Goal: Find specific page/section: Find specific page/section

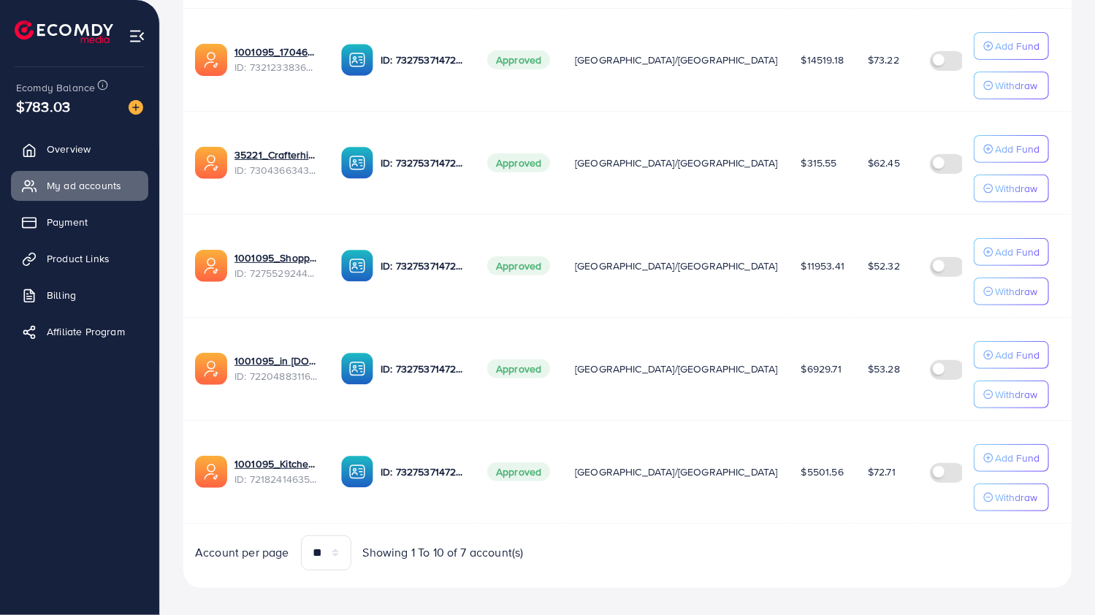
scroll to position [556, 0]
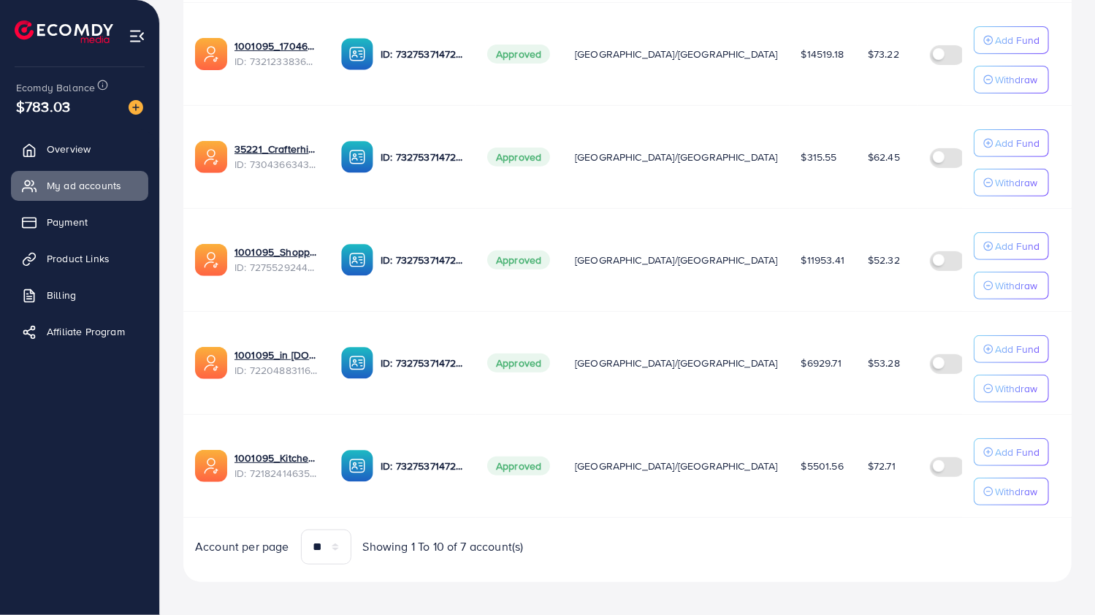
click at [291, 324] on td "1001095_in [DOMAIN_NAME]_1681150971525 ID: 7220488311670947841" at bounding box center [256, 362] width 146 height 103
click at [291, 348] on link "1001095_in [DOMAIN_NAME]_1681150971525" at bounding box center [275, 355] width 83 height 15
click at [264, 251] on link "1001095_Shopping Center" at bounding box center [275, 252] width 83 height 15
click at [265, 451] on link "1001095_Kitchenlyst_1680641549988" at bounding box center [275, 458] width 83 height 15
click at [266, 452] on link "1001095_Kitchenlyst_1680641549988" at bounding box center [275, 458] width 83 height 15
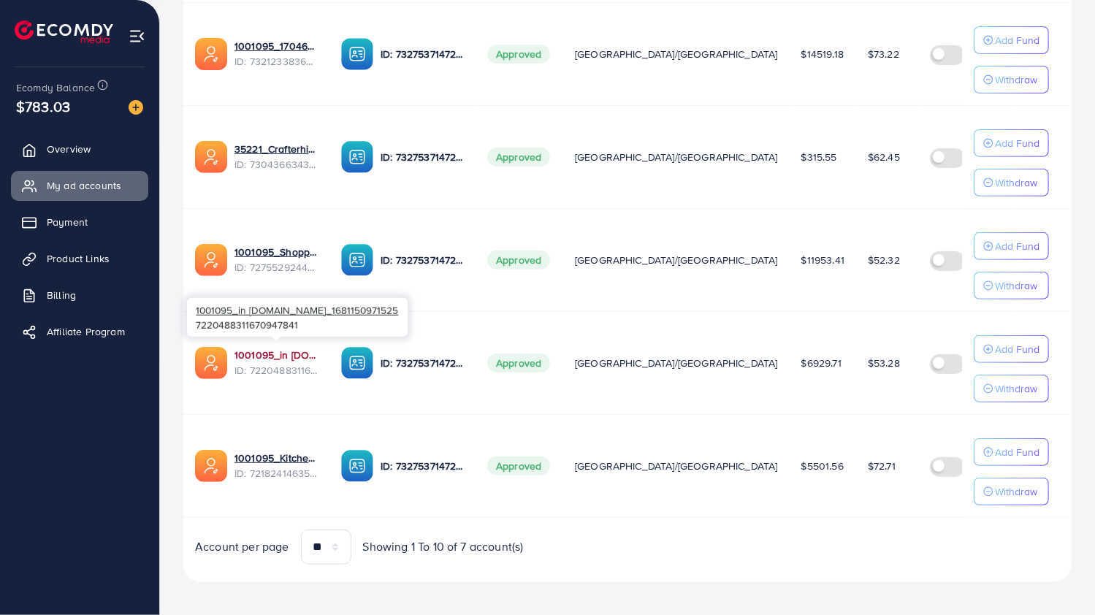
click at [278, 355] on link "1001095_in [DOMAIN_NAME]_1681150971525" at bounding box center [275, 355] width 83 height 15
click at [291, 355] on link "1001095_in [DOMAIN_NAME]_1681150971525" at bounding box center [275, 355] width 83 height 15
click at [273, 348] on link "1001095_in [DOMAIN_NAME]_1681150971525" at bounding box center [275, 355] width 83 height 15
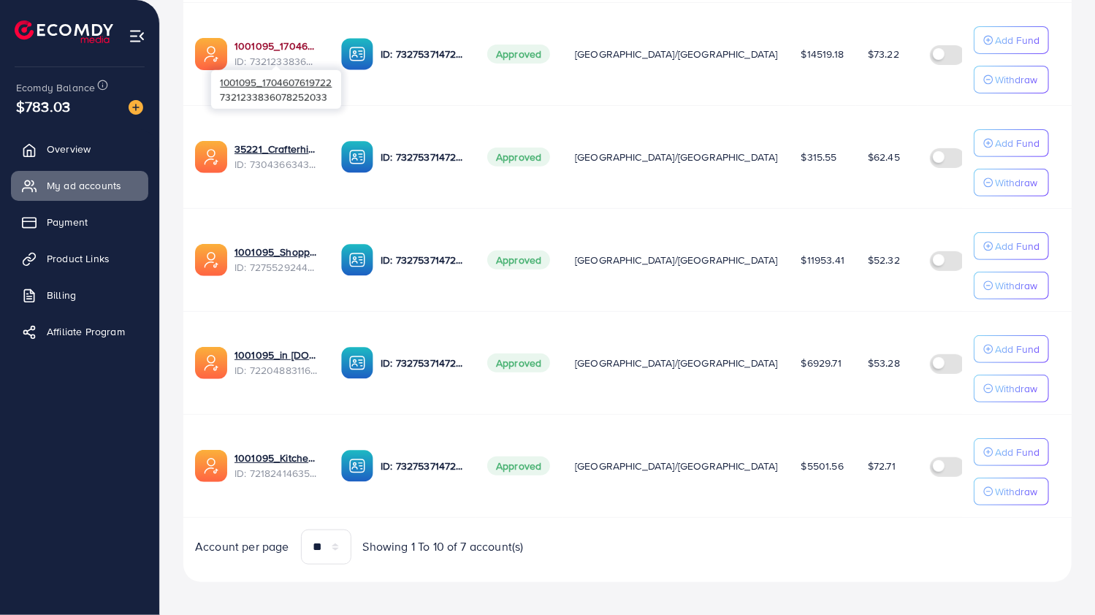
click at [274, 46] on link "1001095_1704607619722" at bounding box center [275, 46] width 83 height 15
click at [255, 47] on link "1001095_1704607619722" at bounding box center [275, 46] width 83 height 15
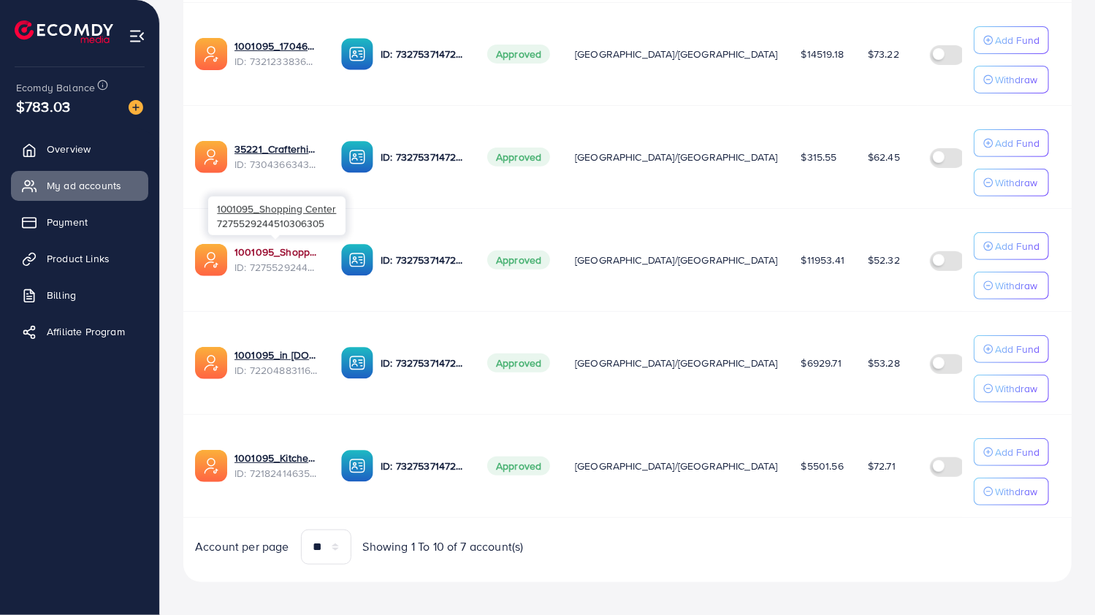
click at [259, 248] on link "1001095_Shopping Center" at bounding box center [275, 252] width 83 height 15
click at [263, 249] on link "1001095_Shopping Center" at bounding box center [275, 252] width 83 height 15
click at [286, 248] on link "1001095_Shopping Center" at bounding box center [275, 252] width 83 height 15
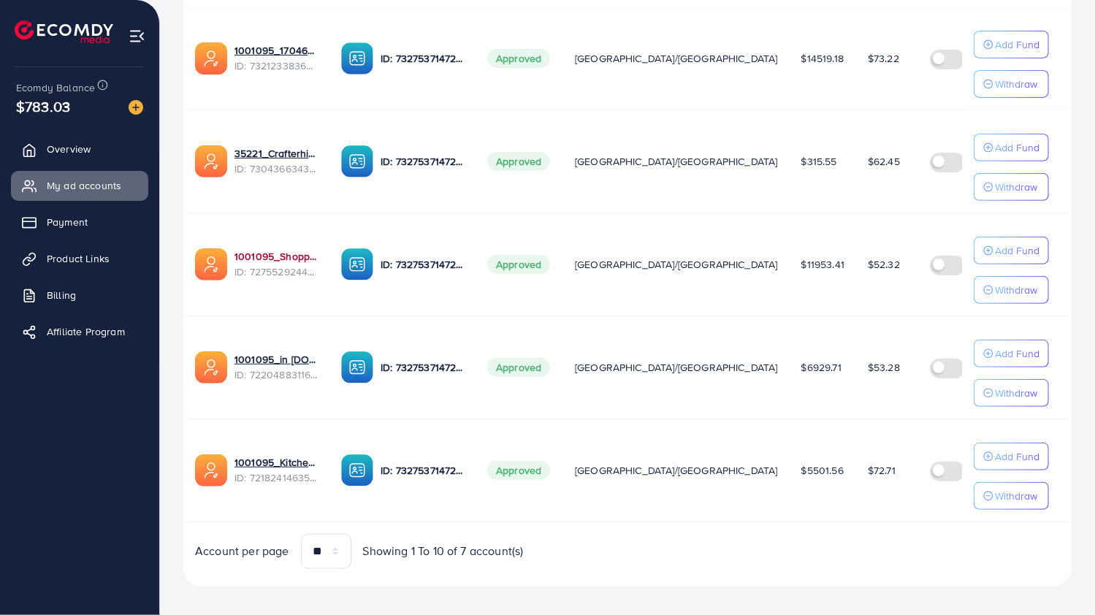
scroll to position [551, 0]
click at [285, 256] on link "1001095_Shopping Center" at bounding box center [275, 257] width 83 height 15
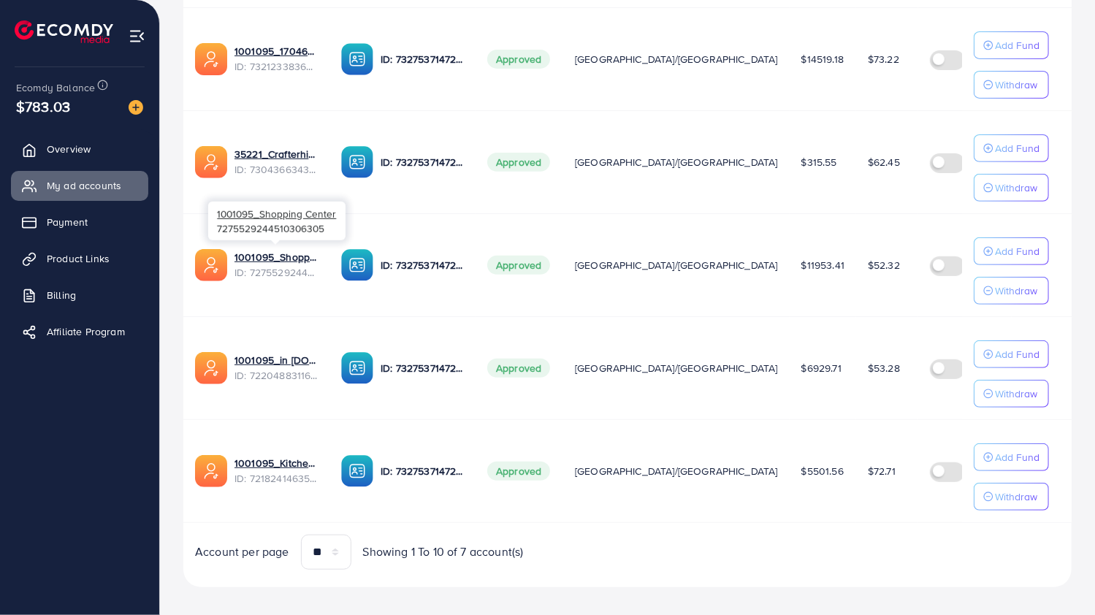
click at [275, 242] on div at bounding box center [275, 242] width 9 height 4
click at [282, 258] on link "1001095_Shopping Center" at bounding box center [275, 257] width 83 height 15
click at [285, 255] on link "1001095_Shopping Center" at bounding box center [275, 257] width 83 height 15
click at [253, 358] on link "1001095_in [DOMAIN_NAME]_1681150971525" at bounding box center [275, 360] width 83 height 15
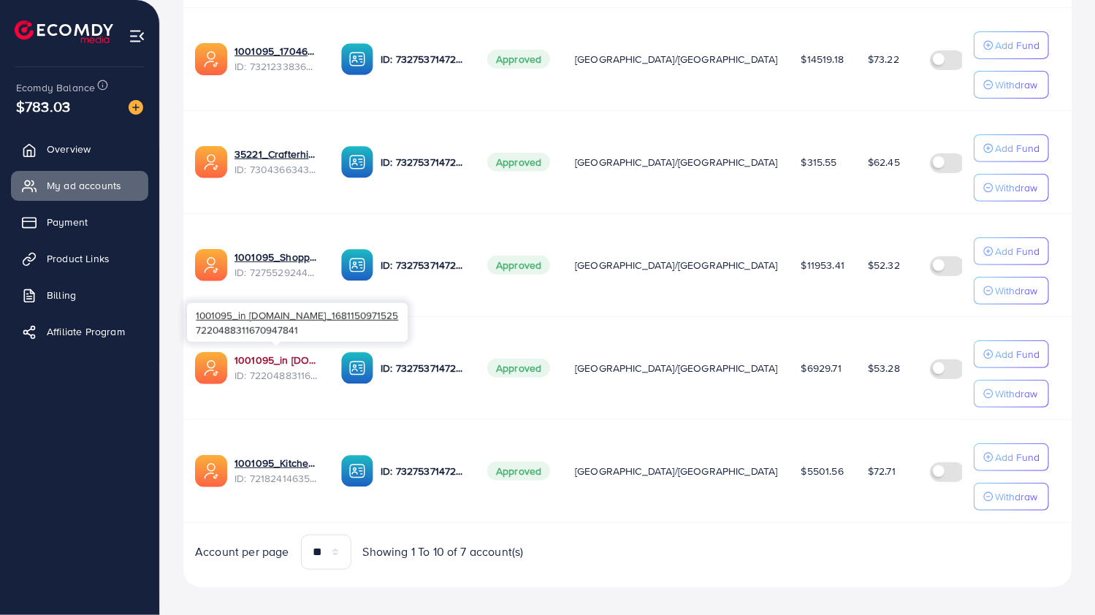
click at [274, 353] on link "1001095_in [DOMAIN_NAME]_1681150971525" at bounding box center [275, 360] width 83 height 15
click at [284, 356] on link "1001095_in [DOMAIN_NAME]_1681150971525" at bounding box center [275, 360] width 83 height 15
click at [250, 250] on link "1001095_Shopping Center" at bounding box center [275, 257] width 83 height 15
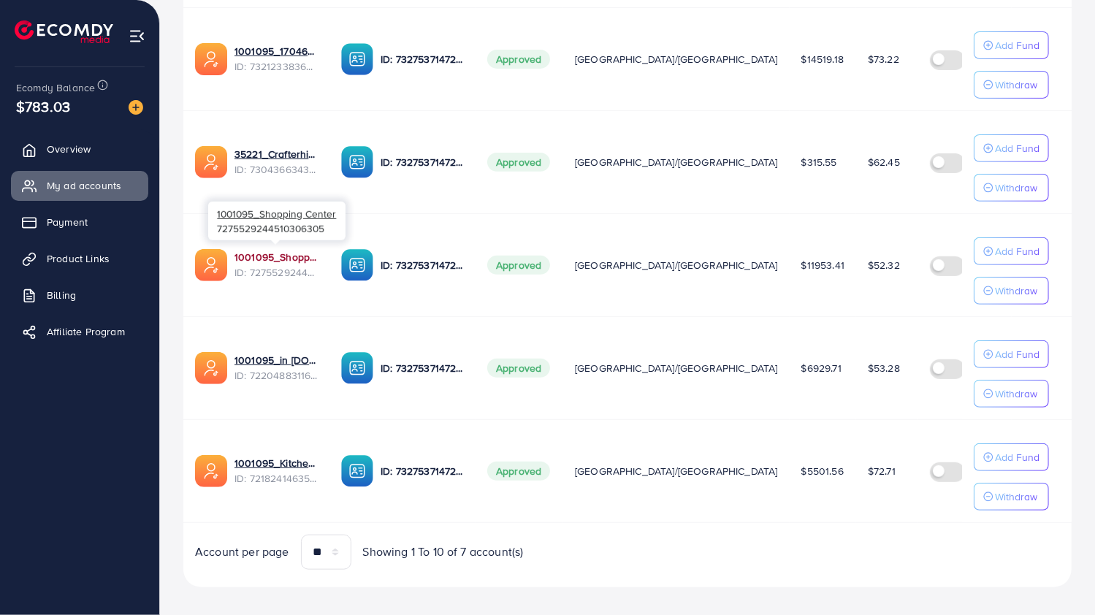
click at [275, 253] on link "1001095_Shopping Center" at bounding box center [275, 257] width 83 height 15
click at [261, 250] on link "1001095_Shopping Center" at bounding box center [275, 257] width 83 height 15
click at [253, 457] on link "1001095_Kitchenlyst_1680641549988" at bounding box center [275, 463] width 83 height 15
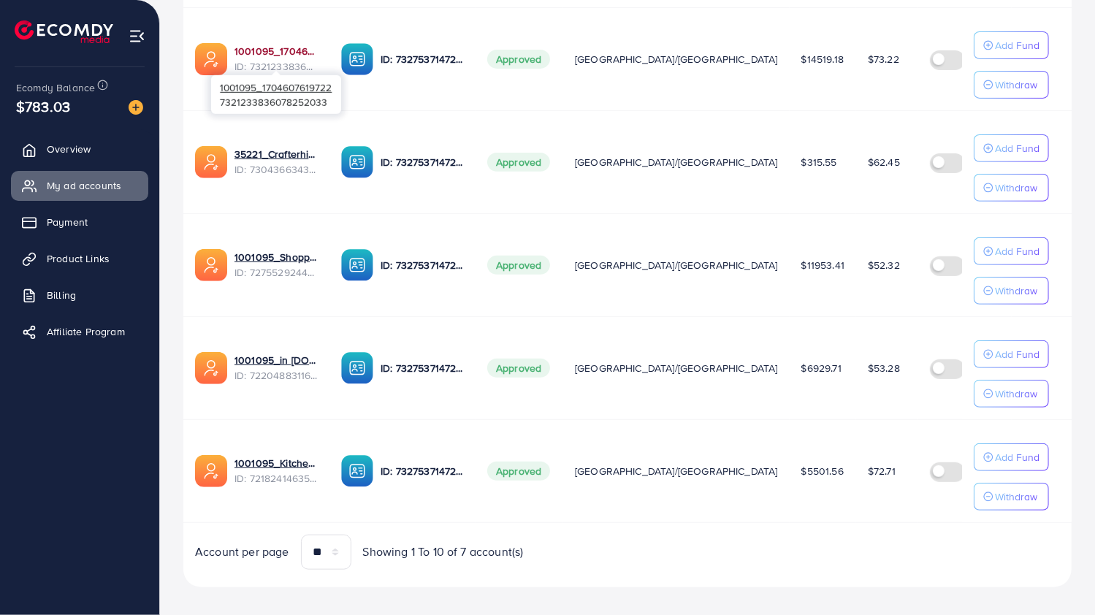
click at [266, 50] on link "1001095_1704607619722" at bounding box center [275, 51] width 83 height 15
click at [272, 52] on link "1001095_1704607619722" at bounding box center [275, 51] width 83 height 15
click at [244, 456] on link "1001095_Kitchenlyst_1680641549988" at bounding box center [275, 463] width 83 height 15
click at [258, 456] on link "1001095_Kitchenlyst_1680641549988" at bounding box center [275, 463] width 83 height 15
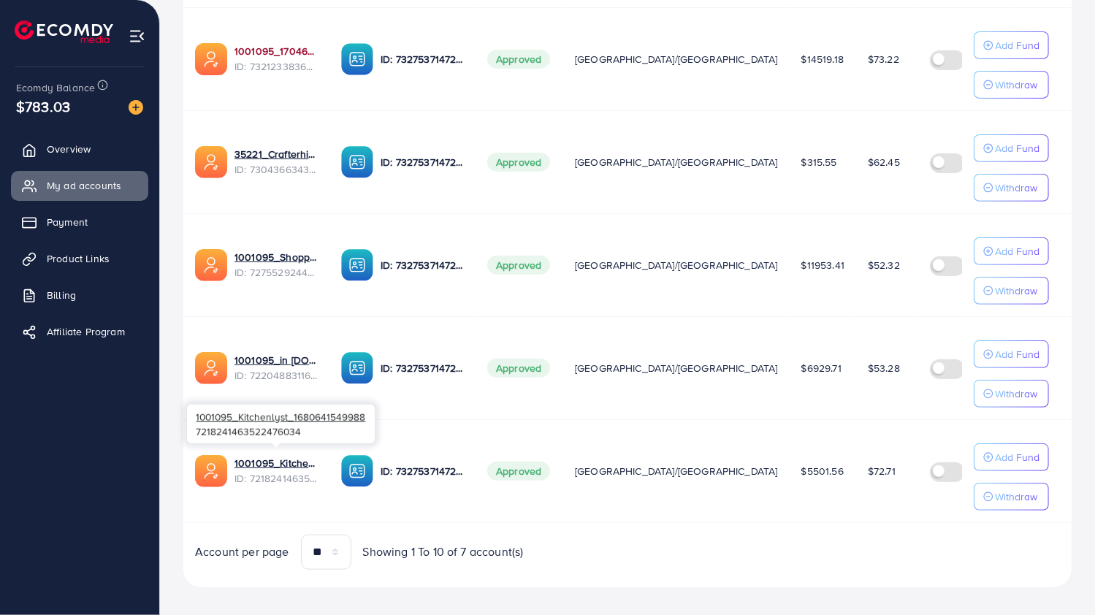
click at [251, 44] on link "1001095_1704607619722" at bounding box center [275, 51] width 83 height 15
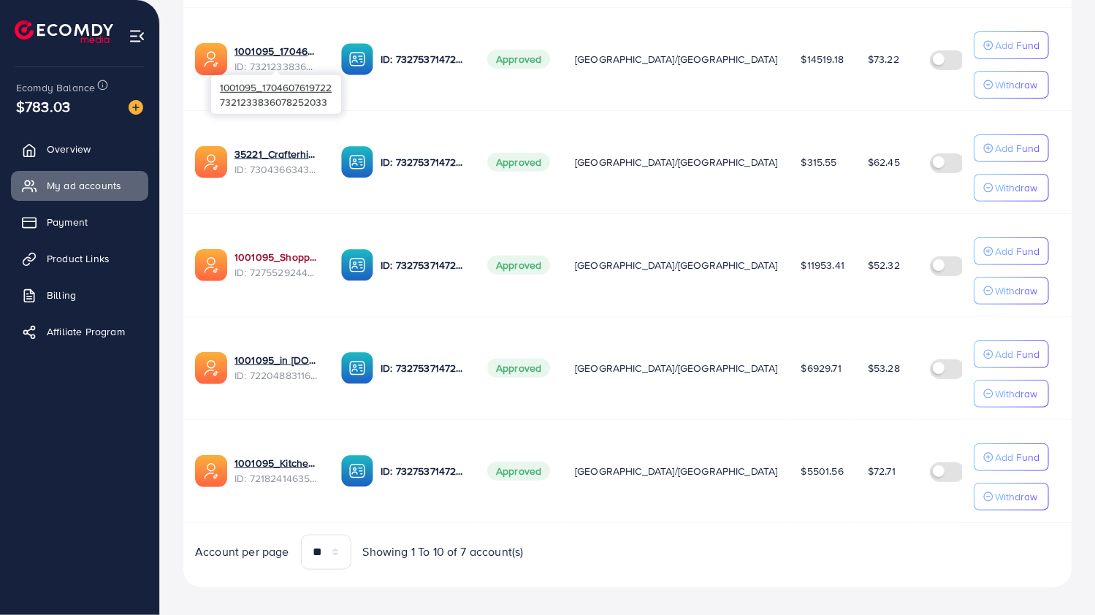
click at [254, 253] on link "1001095_Shopping Center" at bounding box center [275, 257] width 83 height 15
click at [243, 250] on link "1001095_Shopping Center" at bounding box center [275, 257] width 83 height 15
